Goal: Check status: Check status

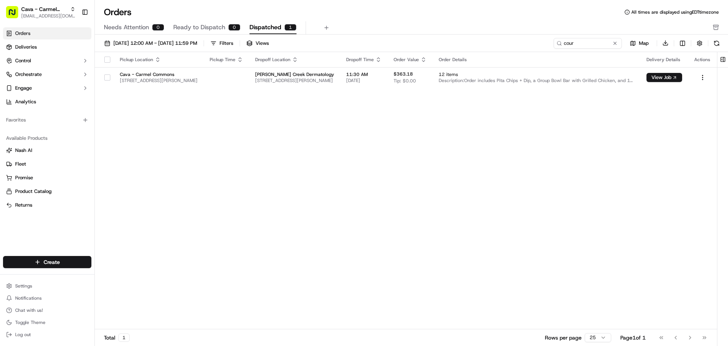
click at [43, 35] on link "Orders" at bounding box center [47, 33] width 88 height 12
click at [170, 42] on span "[DATE] 12:00 AM - [DATE] 11:59 PM" at bounding box center [155, 43] width 84 height 7
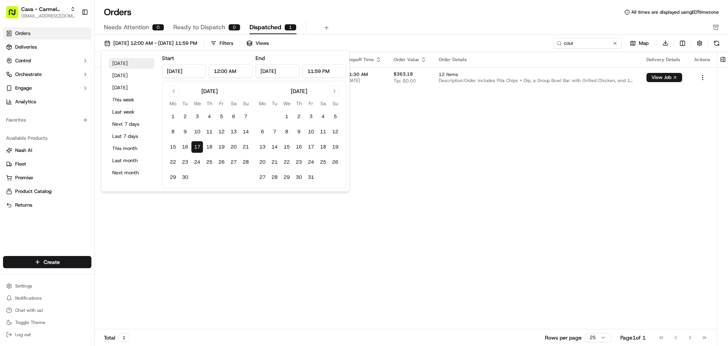
click at [122, 63] on button "[DATE]" at bounding box center [132, 63] width 46 height 11
click at [424, 170] on div "Pickup Location Pickup Time Dropoff Location Dropoff Time Order Value Order Det…" at bounding box center [406, 190] width 622 height 277
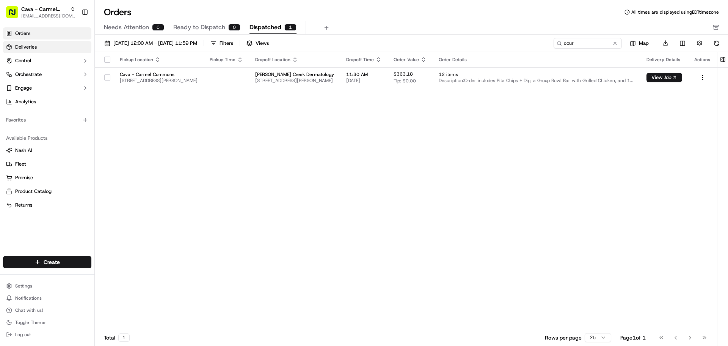
click at [39, 50] on link "Deliveries" at bounding box center [47, 47] width 88 height 12
